Goal: Task Accomplishment & Management: Use online tool/utility

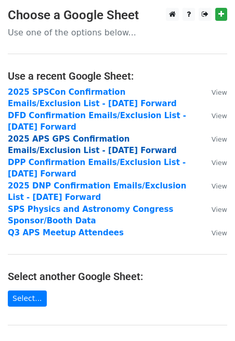
click at [80, 140] on strong "2025 APS GPS Confirmation Emails/Exclusion List - [DATE] Forward" at bounding box center [92, 144] width 169 height 21
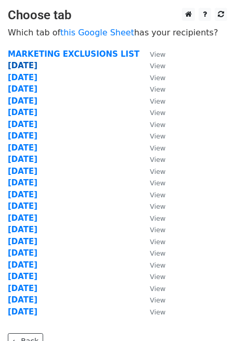
click at [21, 65] on strong "[DATE]" at bounding box center [23, 65] width 30 height 9
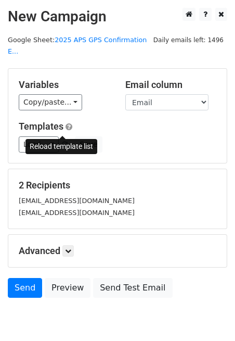
click at [65, 141] on span at bounding box center [65, 144] width 6 height 7
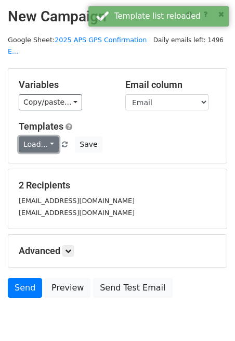
click at [44, 136] on link "Load..." at bounding box center [39, 144] width 40 height 16
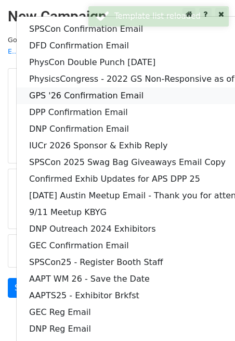
click at [69, 87] on link "GPS '26 Confirmation Email" at bounding box center [162, 95] width 291 height 17
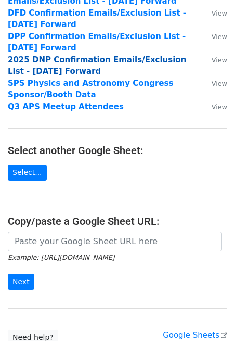
scroll to position [134, 0]
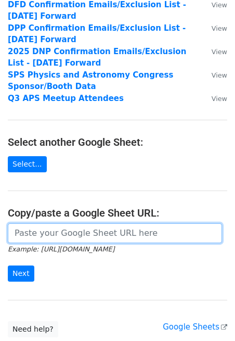
click at [79, 237] on input "url" at bounding box center [115, 233] width 214 height 20
paste input "https://docs.google.com/spreadsheets/d/16038cxVx8QZ-JrOoJCo0tvvEK0VxvwDsnw4TLBs…"
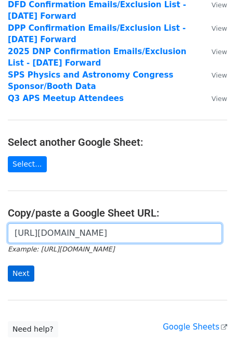
type input "https://docs.google.com/spreadsheets/d/16038cxVx8QZ-JrOoJCo0tvvEK0VxvwDsnw4TLBs…"
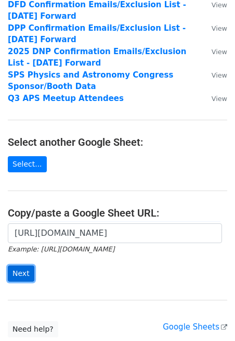
click at [25, 268] on input "Next" at bounding box center [21, 273] width 27 height 16
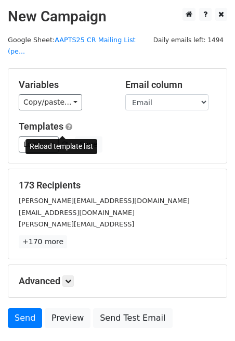
click at [63, 141] on span at bounding box center [65, 144] width 6 height 7
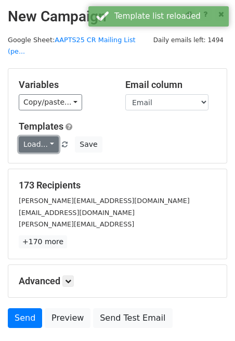
click at [44, 136] on link "Load..." at bounding box center [39, 144] width 40 height 16
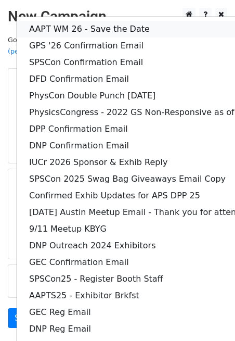
click at [77, 21] on link "AAPT WM 26 - Save the Date" at bounding box center [162, 29] width 291 height 17
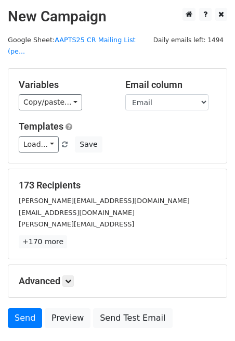
scroll to position [42, 0]
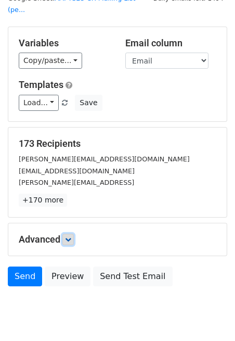
click at [69, 236] on icon at bounding box center [68, 239] width 6 height 6
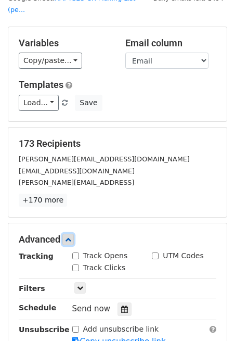
scroll to position [94, 0]
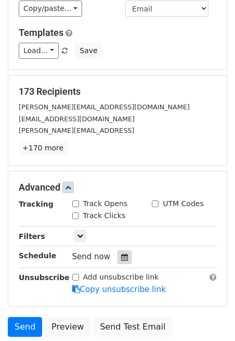
click at [122, 253] on icon at bounding box center [124, 256] width 7 height 7
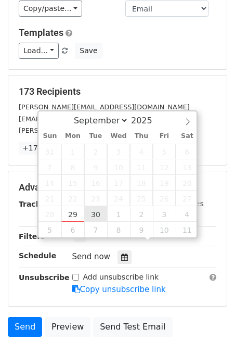
type input "[DATE] 12:00"
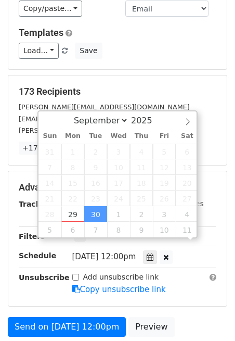
scroll to position [1, 0]
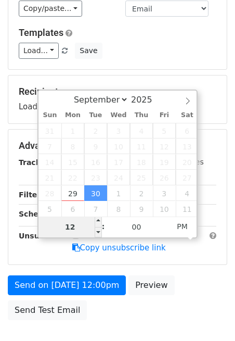
type input "8"
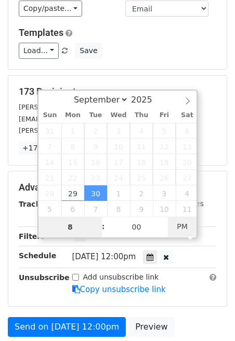
type input "[DATE] 08:00"
type input "08"
click at [189, 224] on span "PM" at bounding box center [182, 226] width 29 height 21
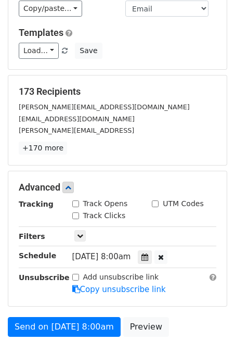
click at [229, 245] on main "New Campaign Daily emails left: 1494 Google Sheet: AAPTS25 CR Mailing List (pe.…" at bounding box center [117, 140] width 235 height 452
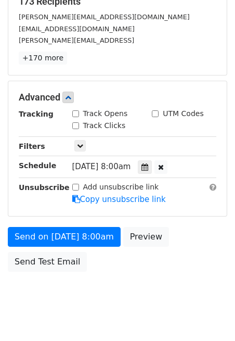
scroll to position [190, 0]
